Goal: Register for event/course

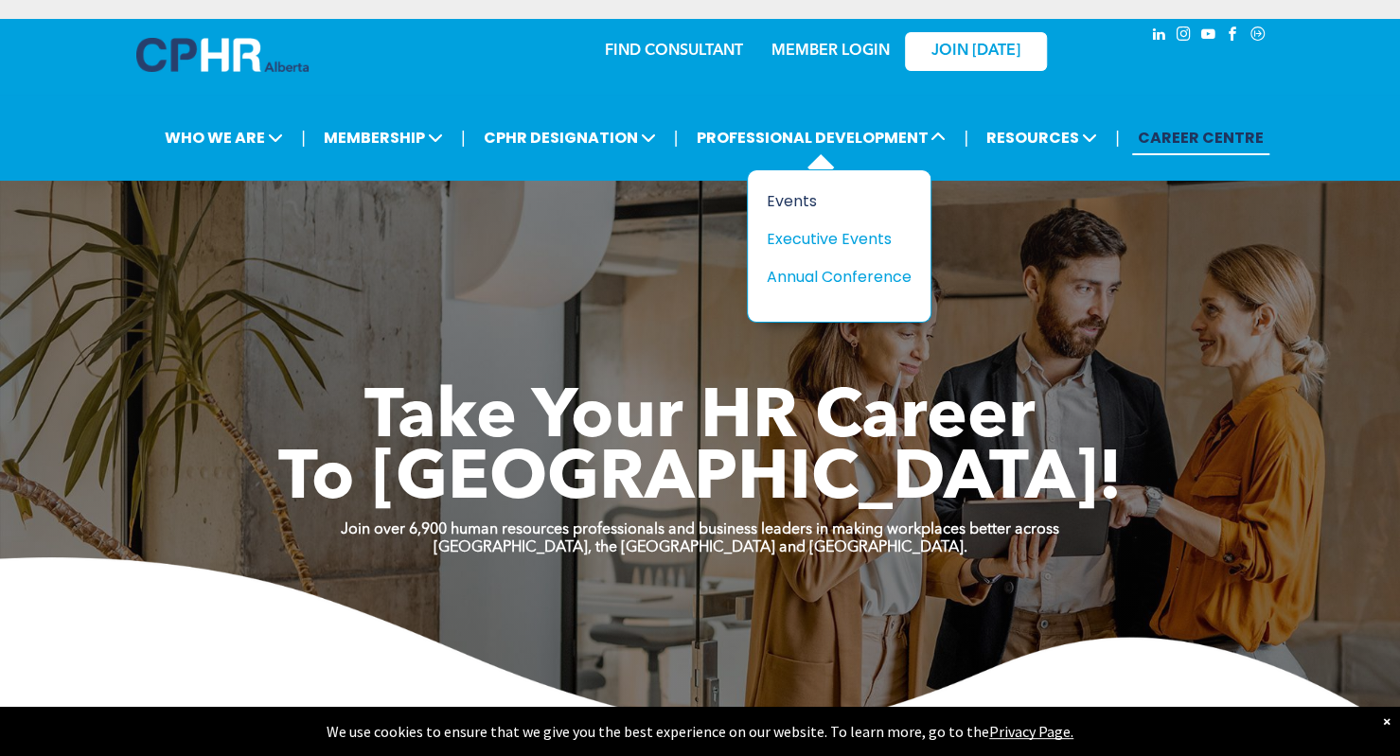
click at [777, 204] on div "Events" at bounding box center [832, 201] width 131 height 24
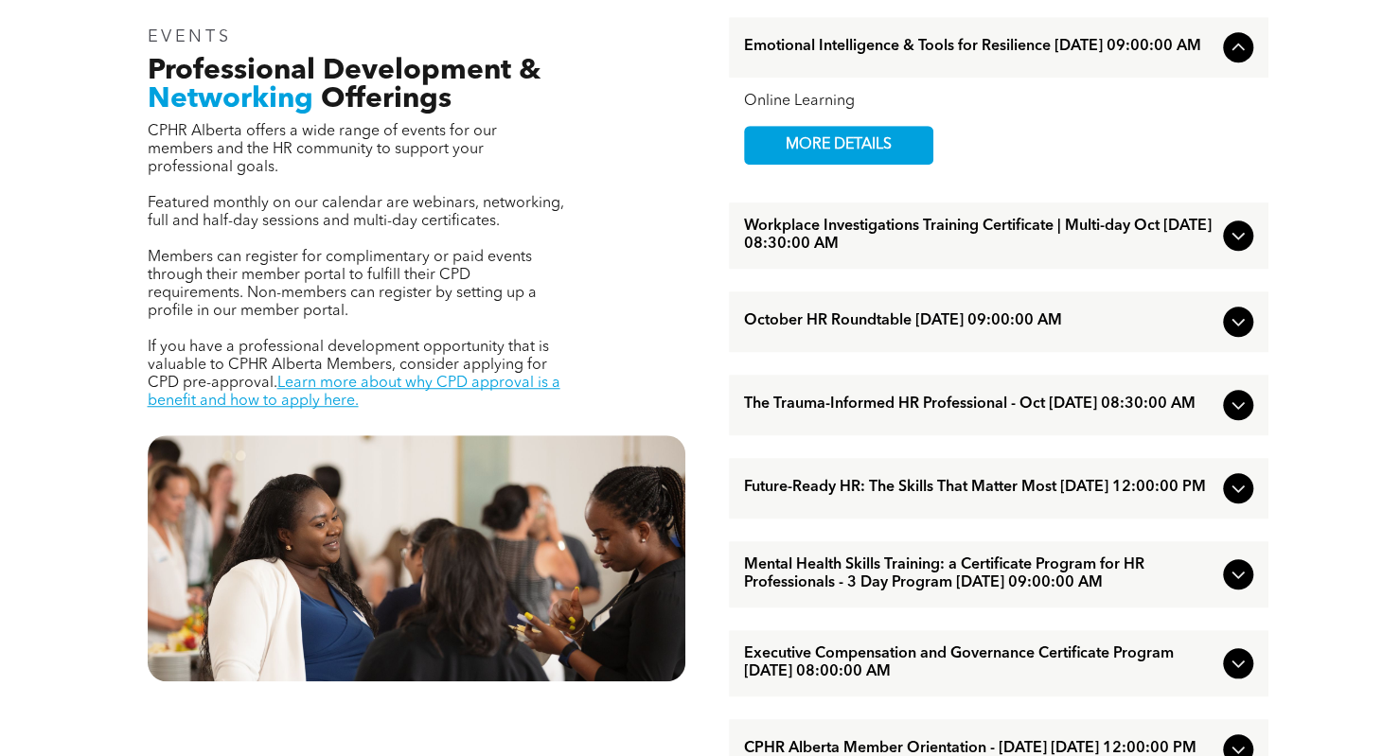
scroll to position [663, 0]
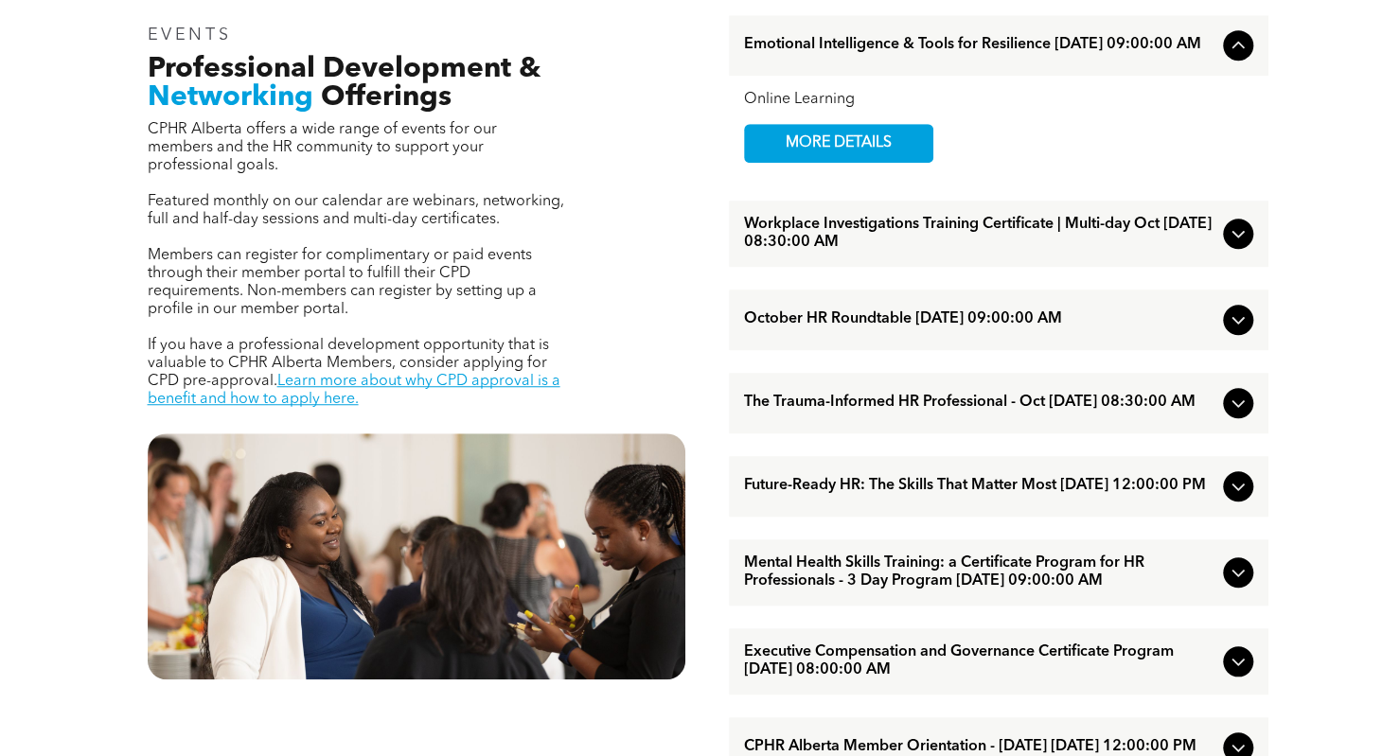
click at [1235, 408] on icon at bounding box center [1238, 403] width 23 height 23
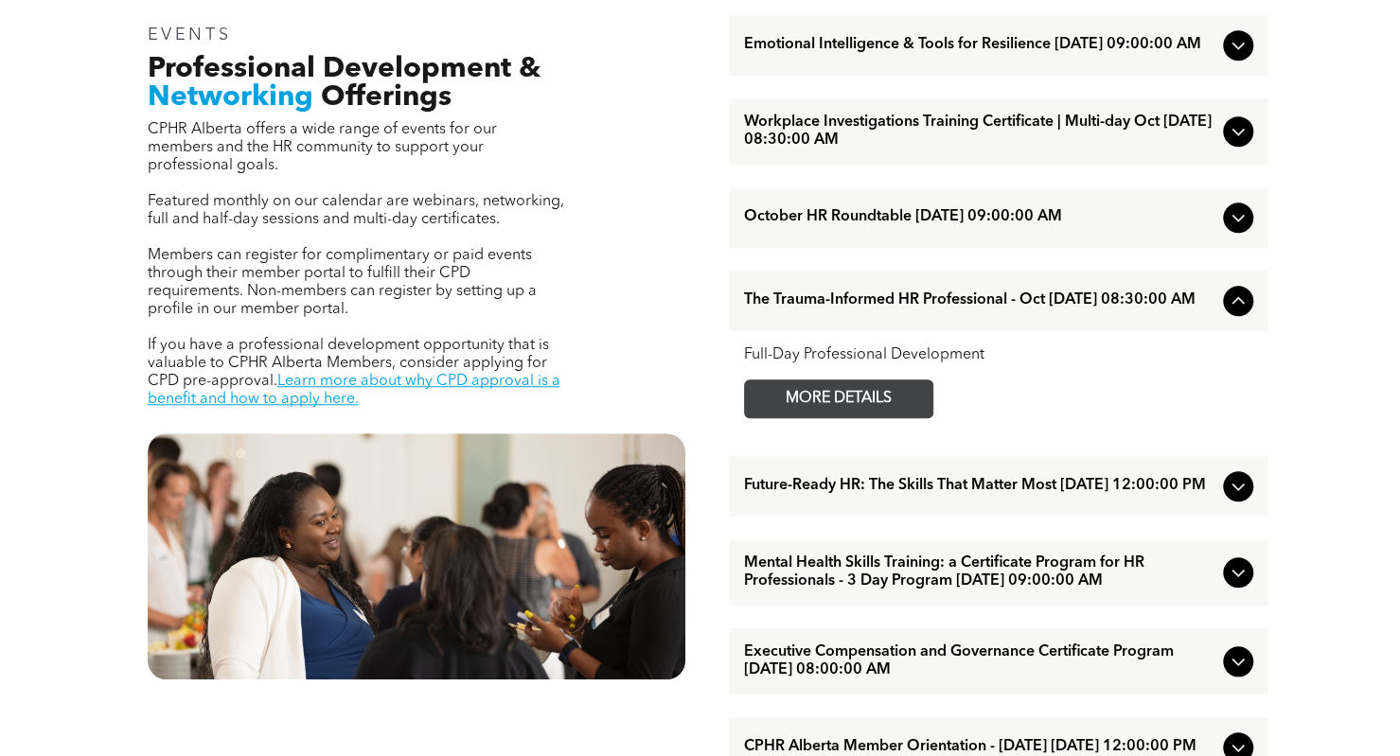
click at [816, 410] on span "MORE DETAILS" at bounding box center [839, 399] width 150 height 37
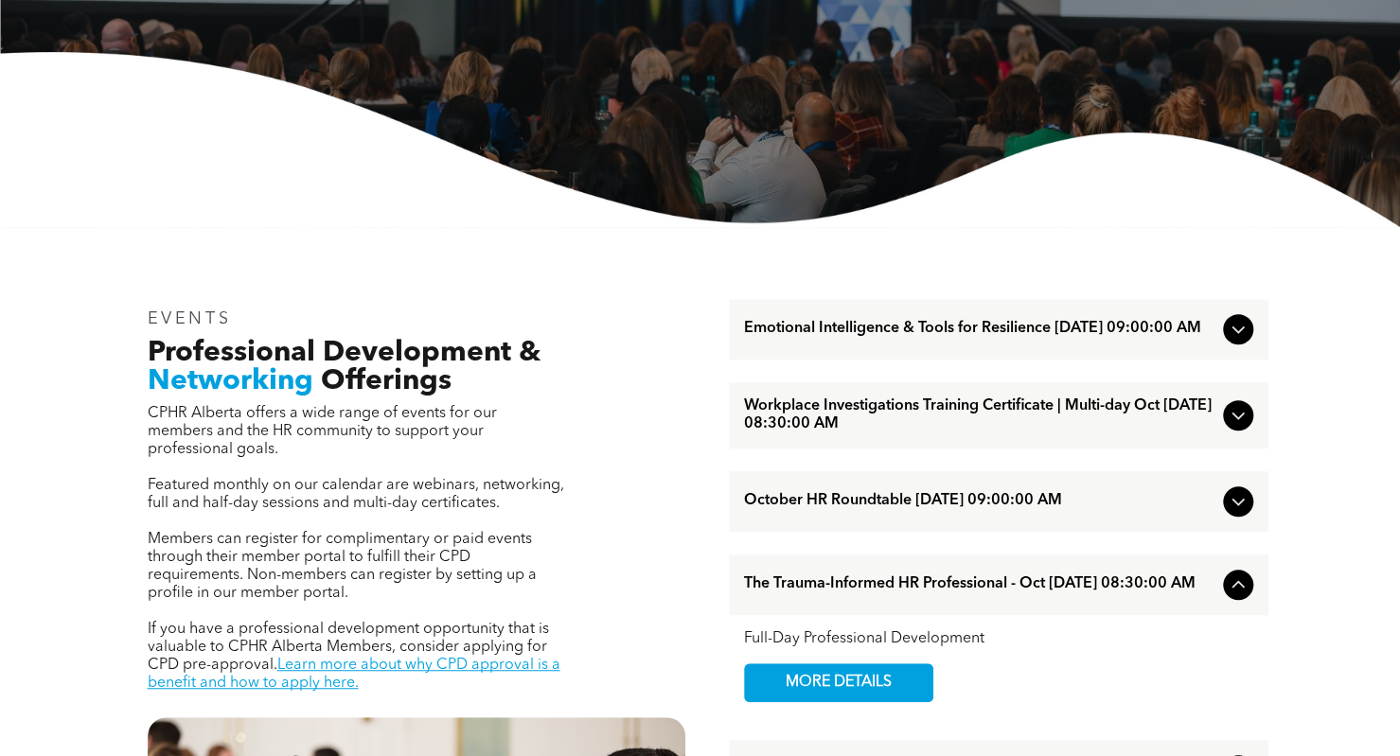
scroll to position [568, 0]
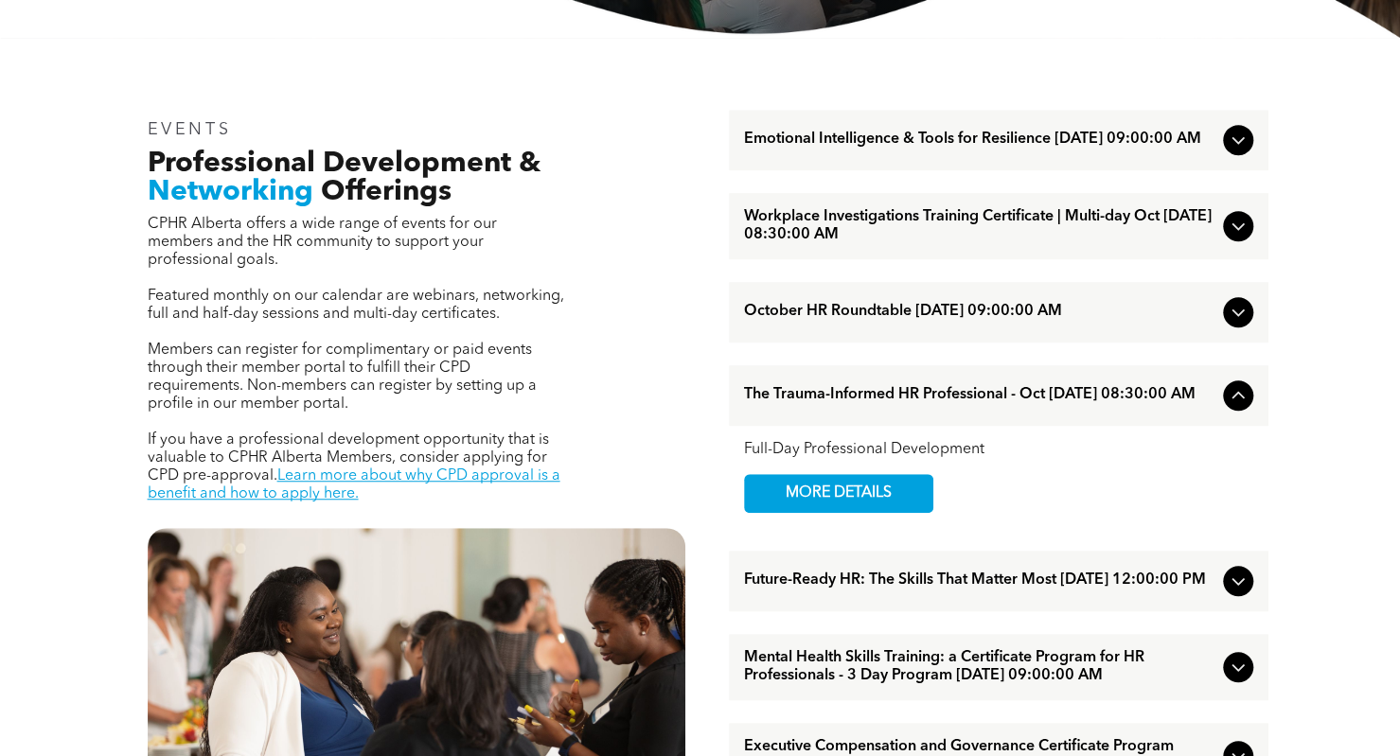
click at [860, 132] on span "Emotional Intelligence & Tools for Resilience October/01/2025 09:00:00 AM" at bounding box center [979, 140] width 471 height 18
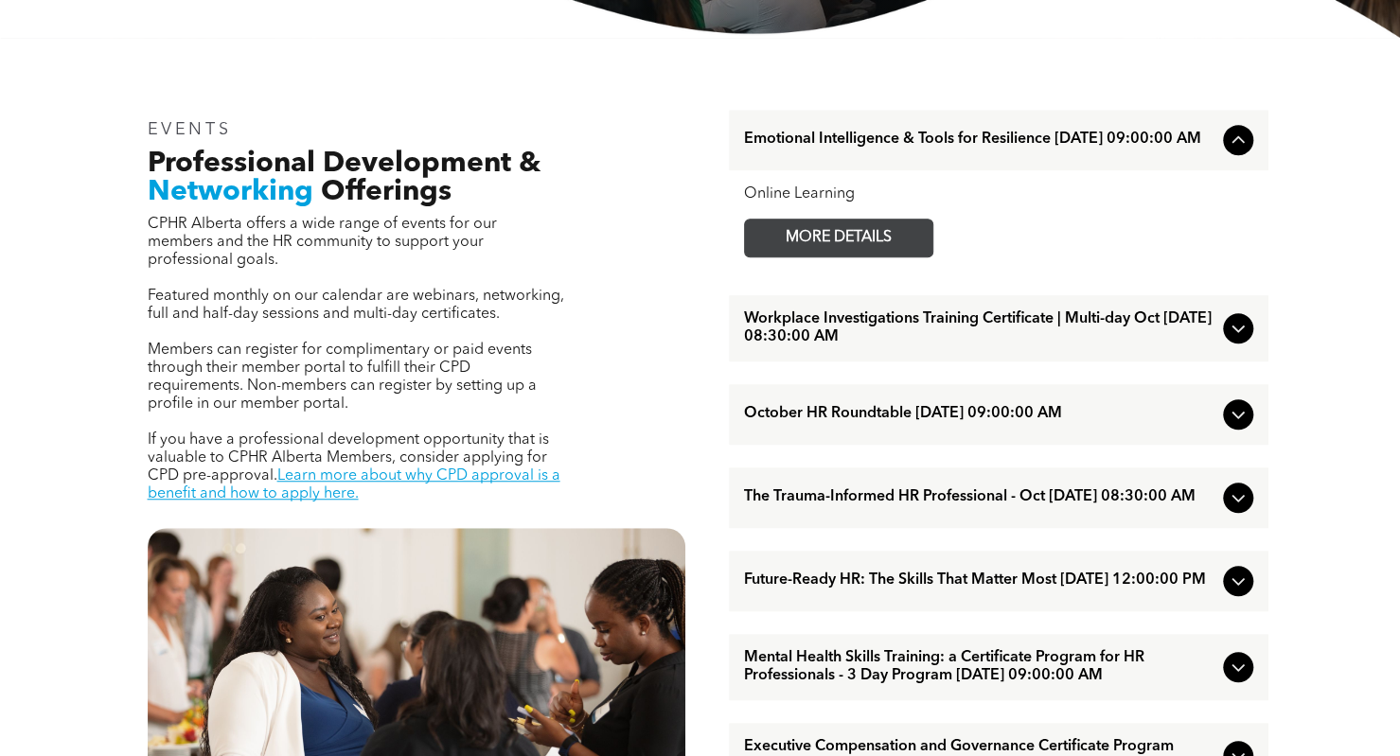
click at [819, 236] on span "MORE DETAILS" at bounding box center [839, 238] width 150 height 37
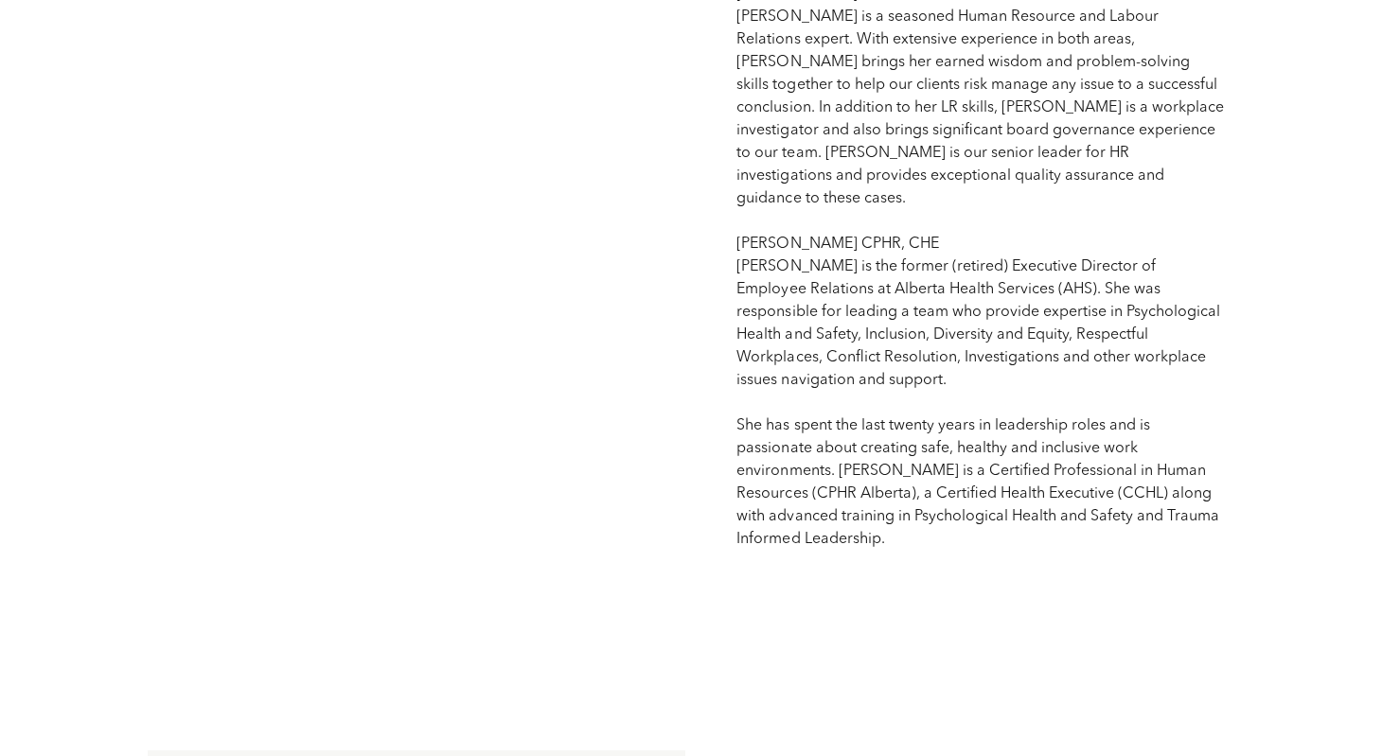
scroll to position [1988, 0]
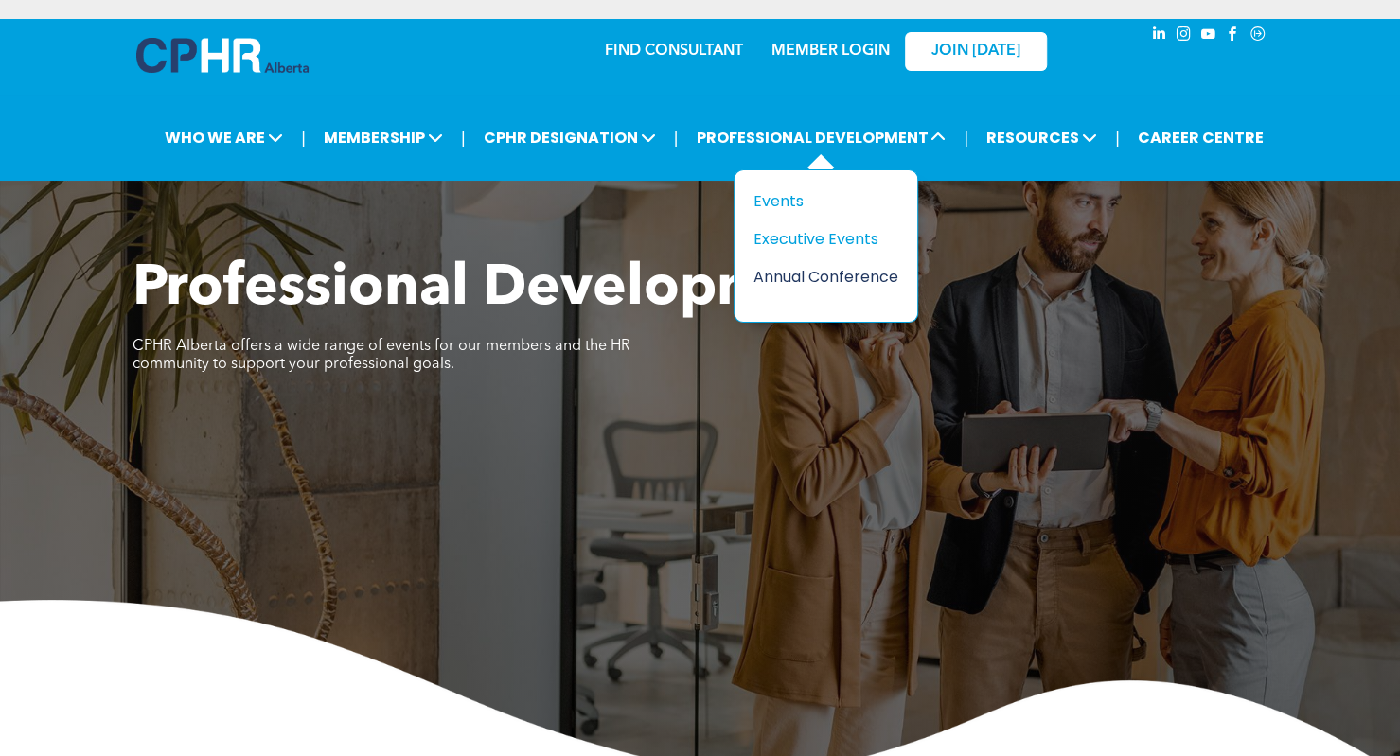
click at [820, 268] on div "Annual Conference" at bounding box center [819, 277] width 131 height 24
click at [808, 240] on div "Executive Events" at bounding box center [819, 239] width 131 height 24
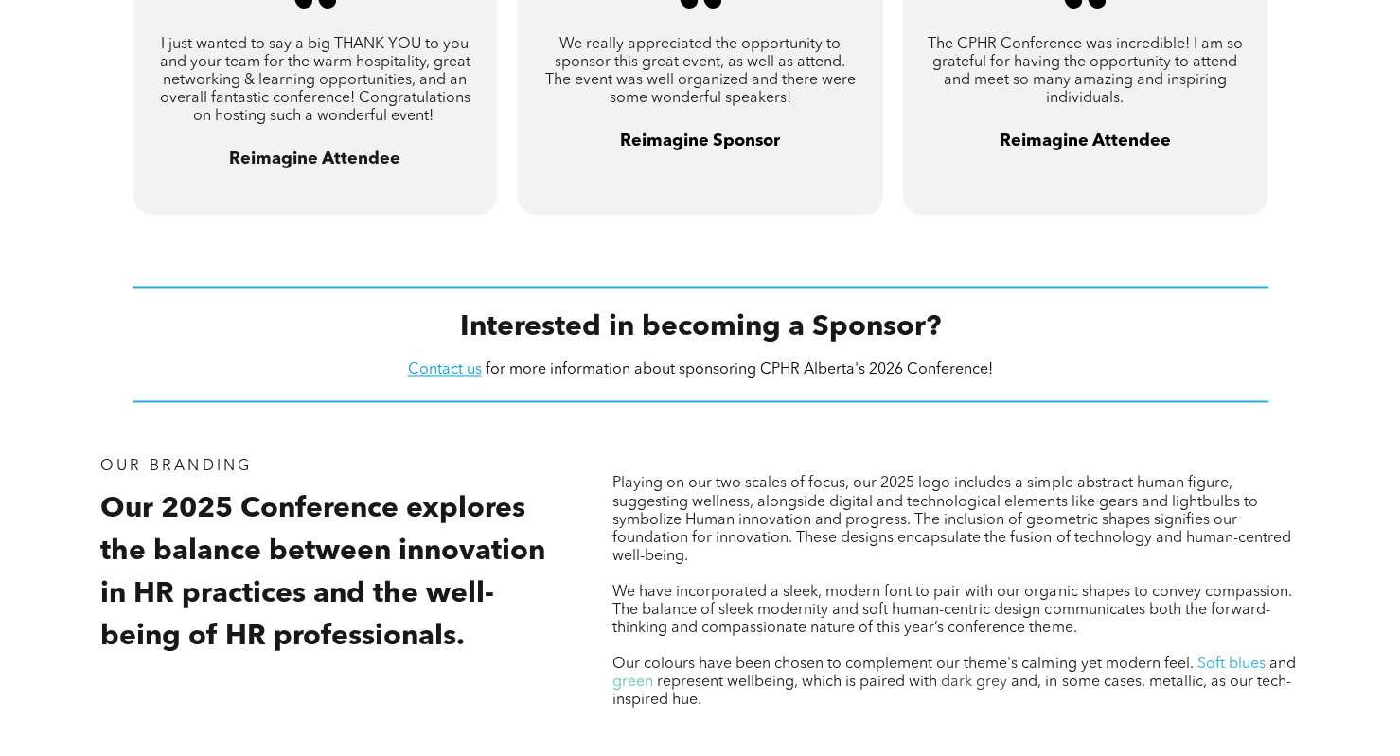
scroll to position [1799, 0]
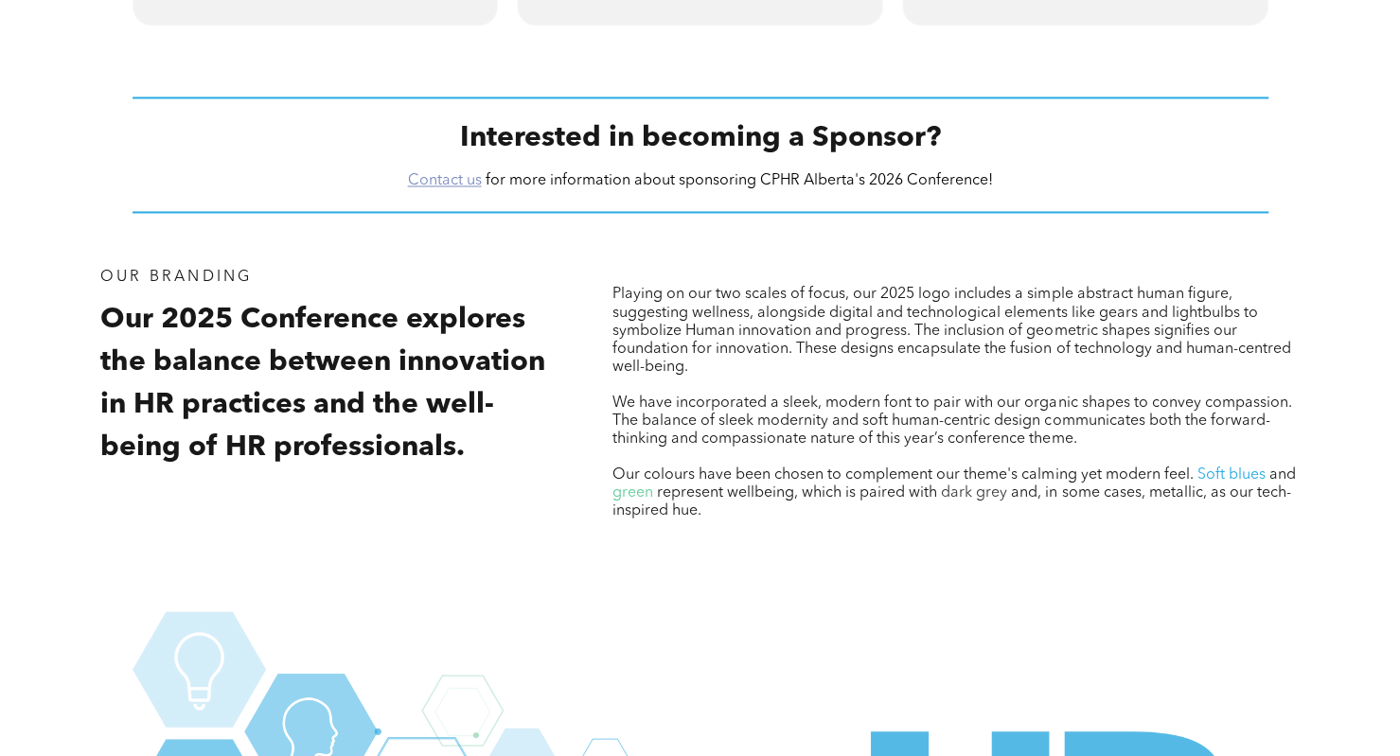
click at [441, 177] on link "Contact us" at bounding box center [445, 180] width 74 height 15
click at [1089, 584] on div "Playing on our two scales of focus, our 2025 logo includes a simple abstract hu…" at bounding box center [956, 418] width 718 height 332
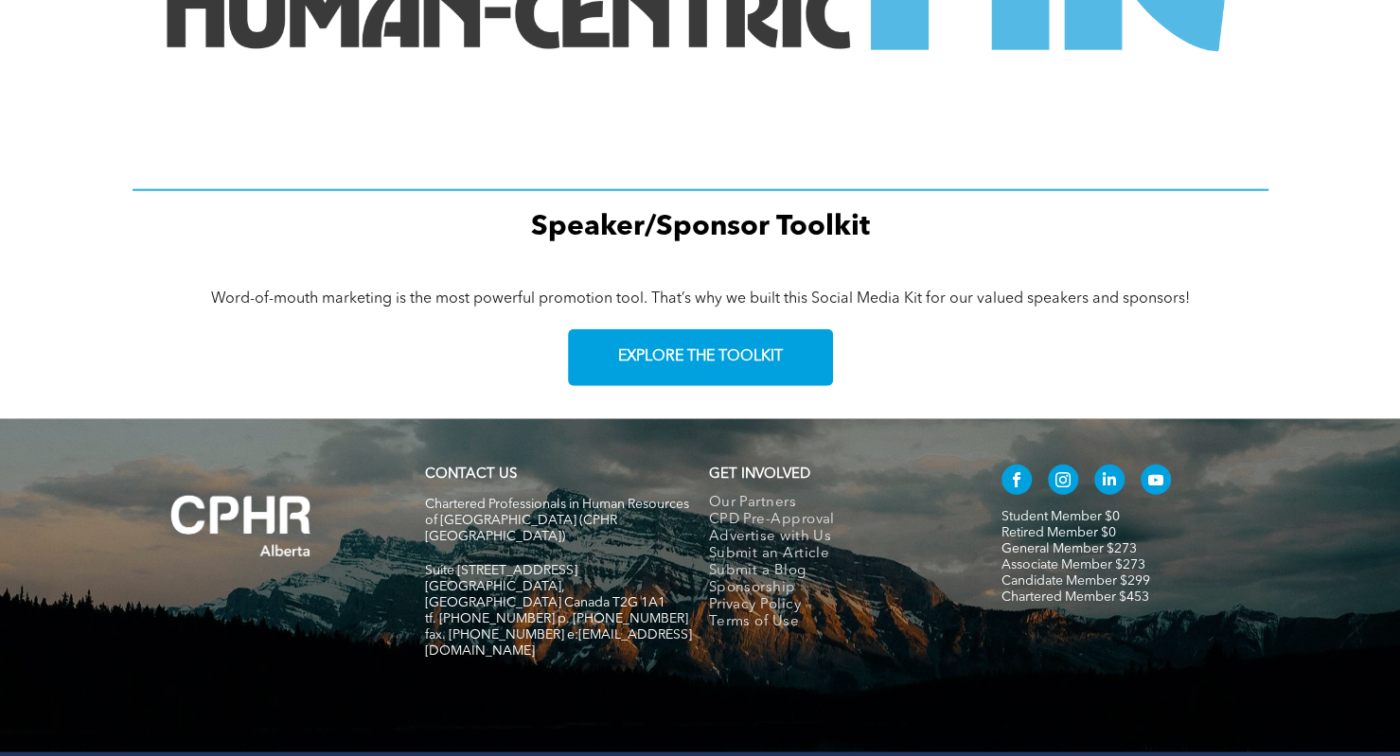
scroll to position [2719, 0]
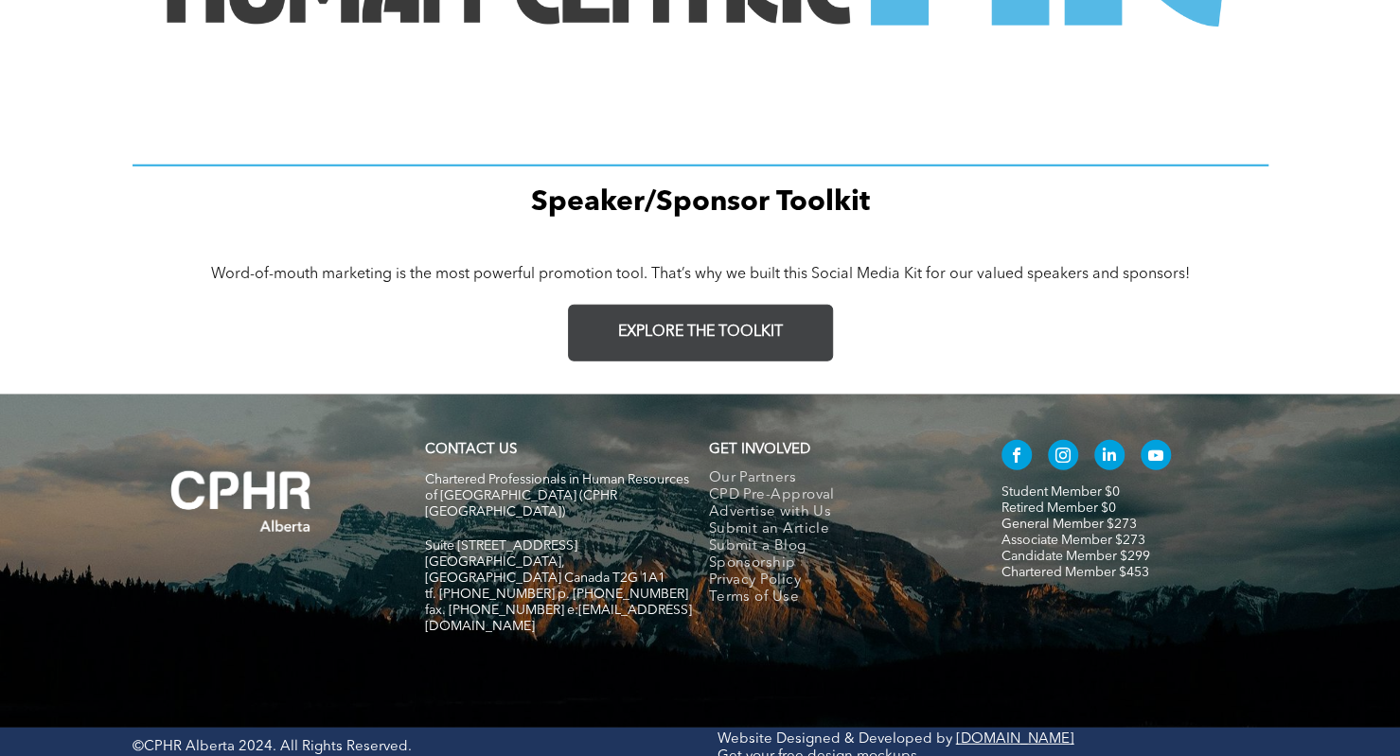
click at [649, 342] on span "EXPLORE THE TOOLKIT" at bounding box center [700, 333] width 165 height 18
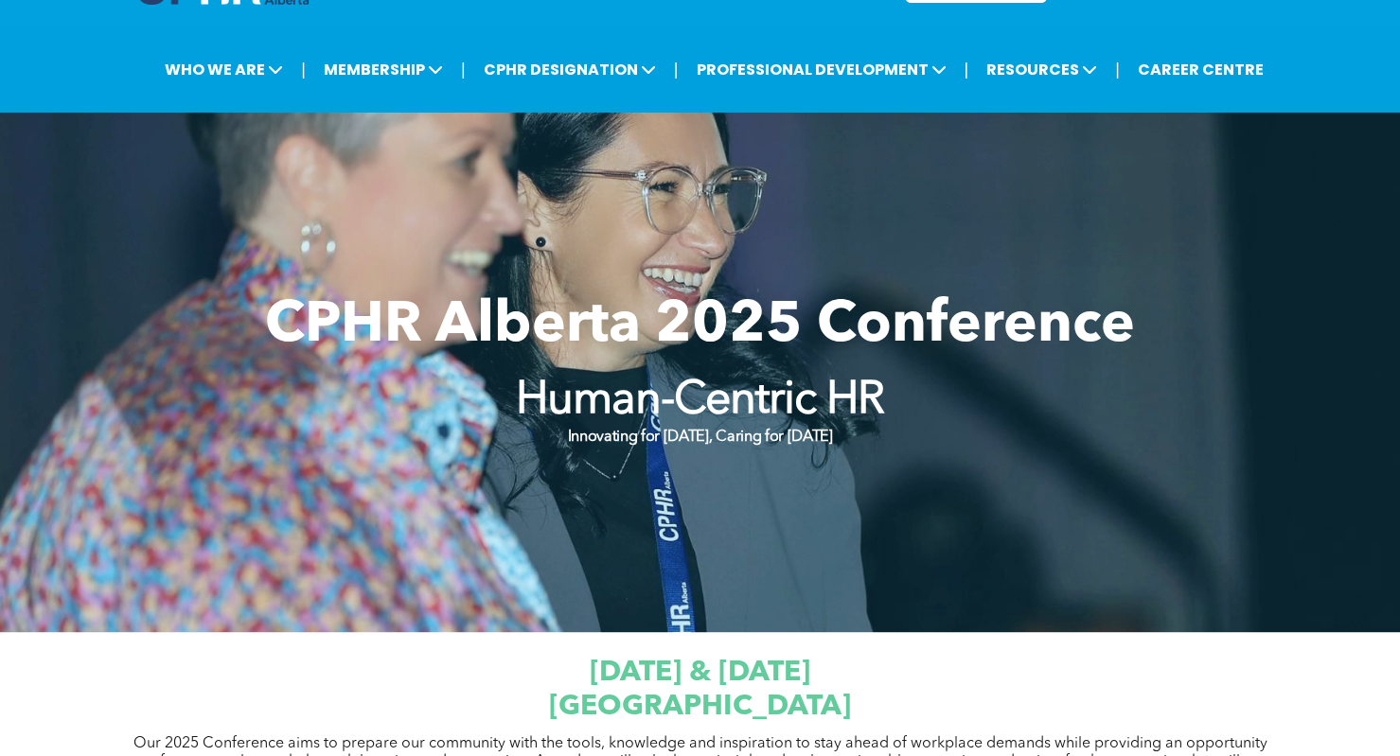
scroll to position [0, 0]
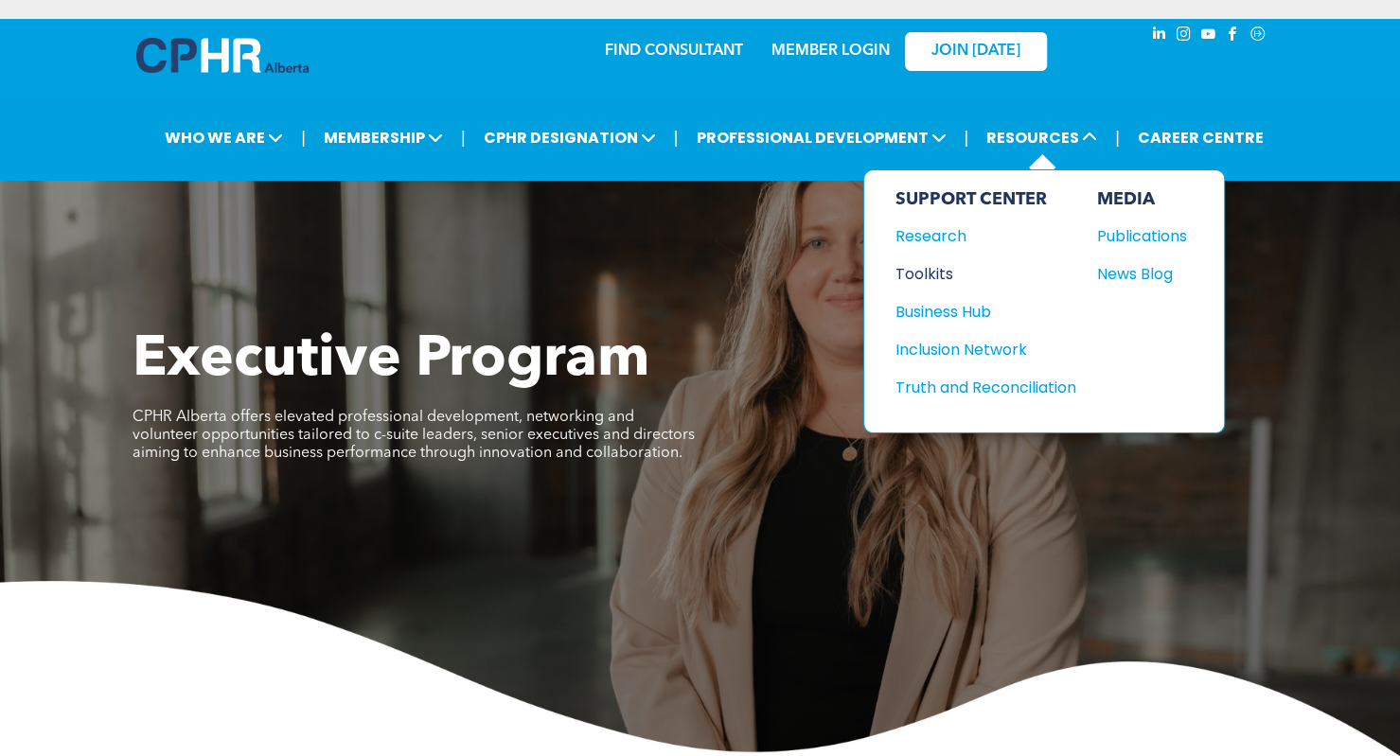
click at [931, 268] on div "Toolkits" at bounding box center [976, 274] width 163 height 24
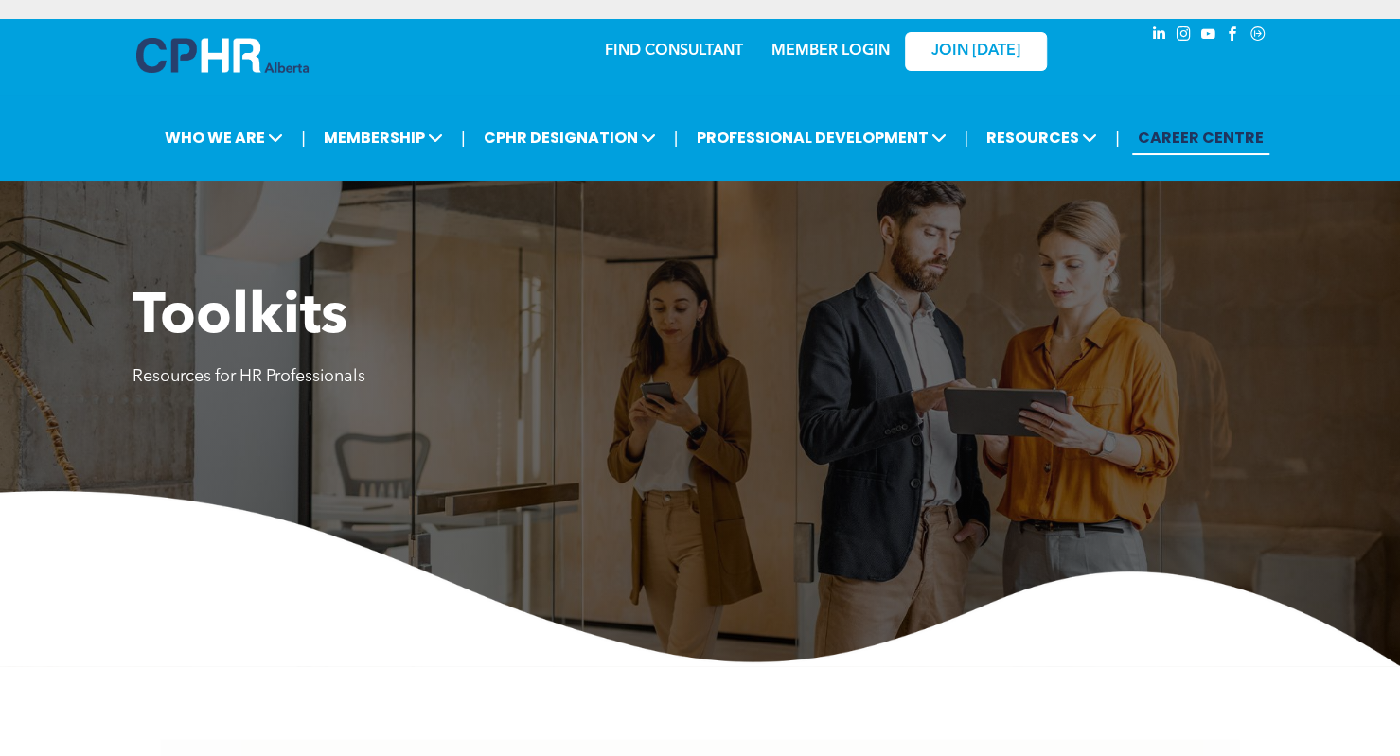
click at [1233, 129] on link "CAREER CENTRE" at bounding box center [1200, 137] width 137 height 35
